Goal: Information Seeking & Learning: Learn about a topic

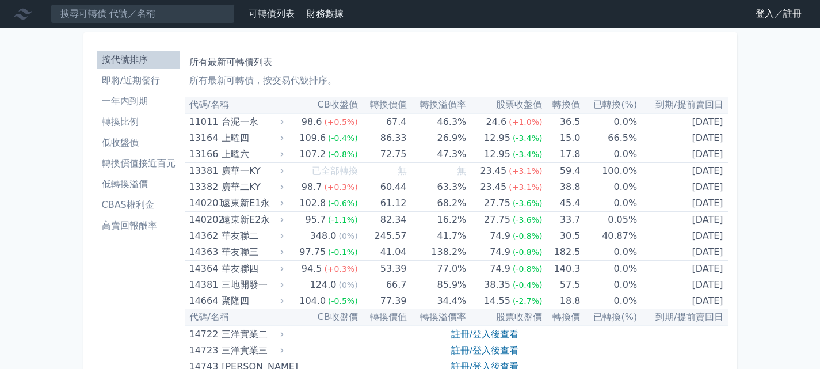
click at [766, 13] on link "登入／註冊" at bounding box center [778, 14] width 64 height 18
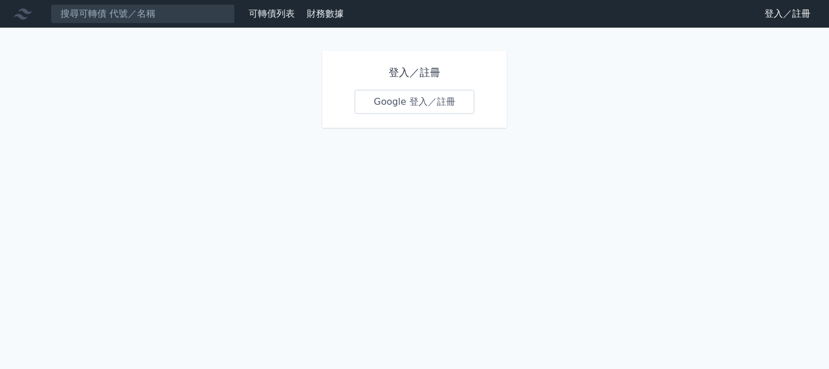
click at [451, 105] on link "Google 登入／註冊" at bounding box center [414, 102] width 120 height 24
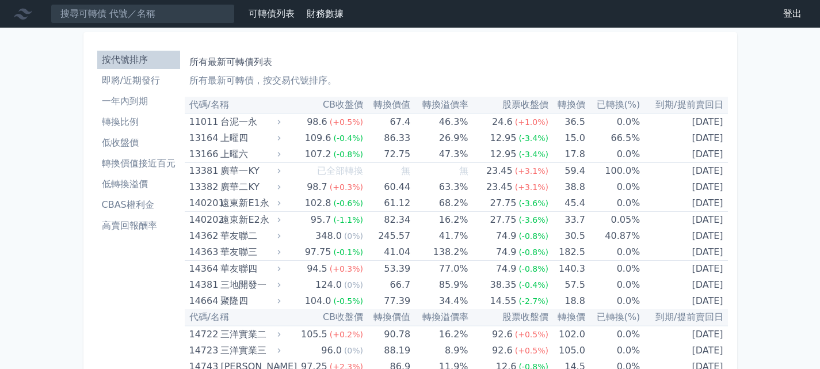
click at [132, 75] on li "即將/近期發行" at bounding box center [138, 81] width 83 height 14
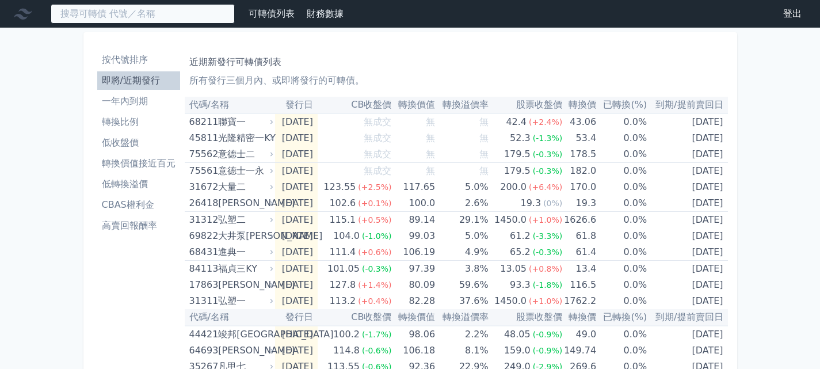
click at [136, 17] on input at bounding box center [143, 14] width 184 height 20
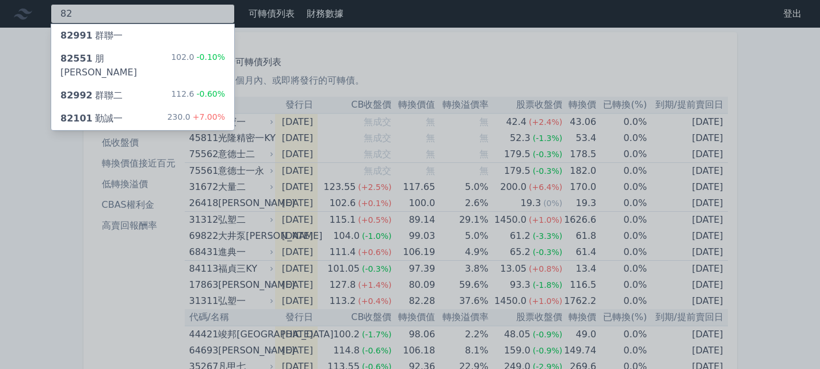
type input "82"
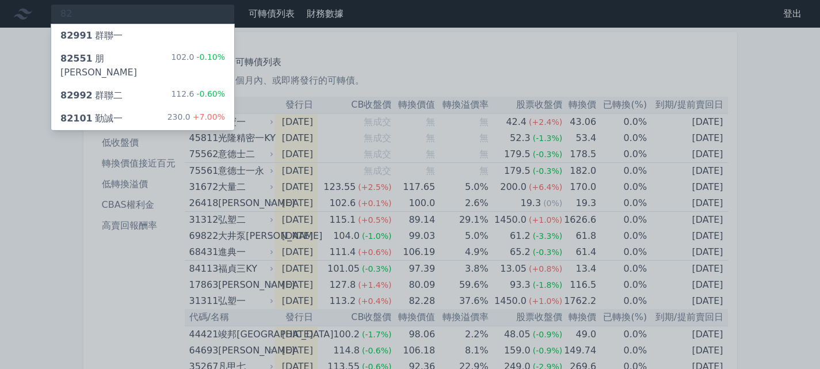
click at [128, 84] on div "82992 群聯二 112.6 -0.60%" at bounding box center [142, 95] width 183 height 23
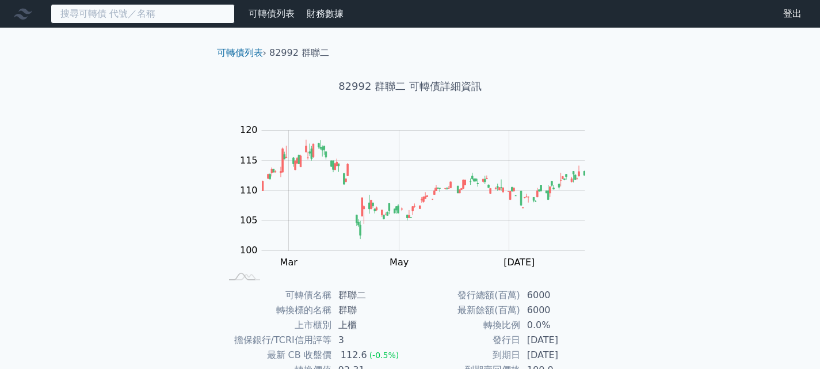
click at [135, 16] on input at bounding box center [143, 14] width 184 height 20
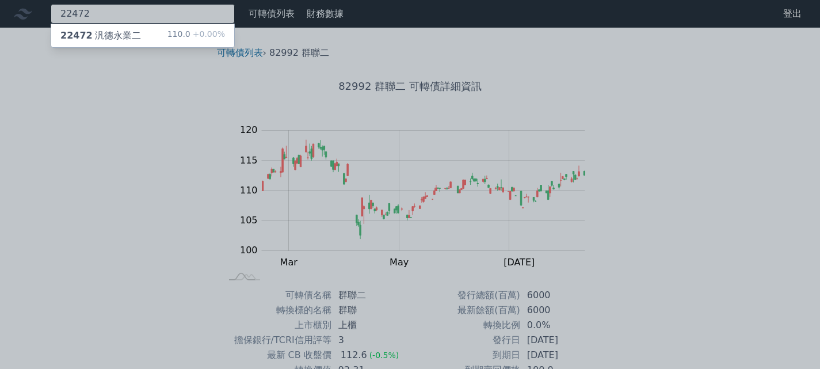
type input "22472"
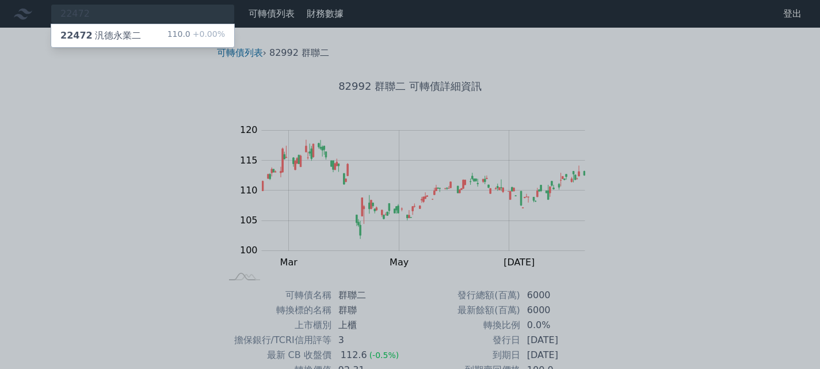
click at [133, 30] on div "22472 汎德永業二" at bounding box center [100, 36] width 81 height 14
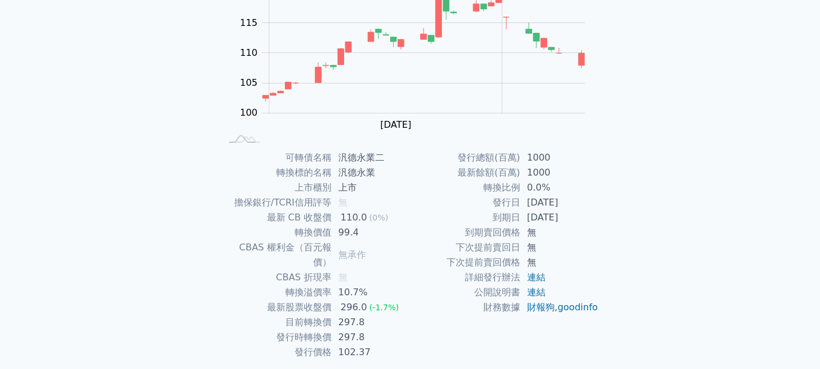
scroll to position [138, 0]
